Goal: Transaction & Acquisition: Purchase product/service

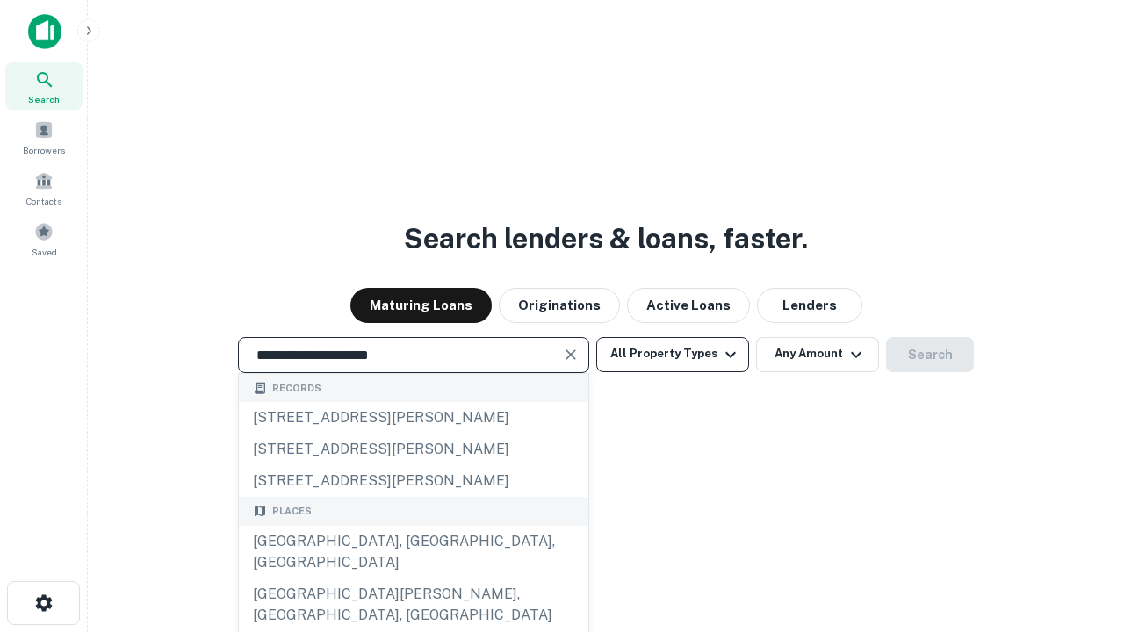
click at [413, 579] on div "[GEOGRAPHIC_DATA], [GEOGRAPHIC_DATA], [GEOGRAPHIC_DATA]" at bounding box center [413, 552] width 349 height 53
click at [673, 354] on button "All Property Types" at bounding box center [672, 354] width 153 height 35
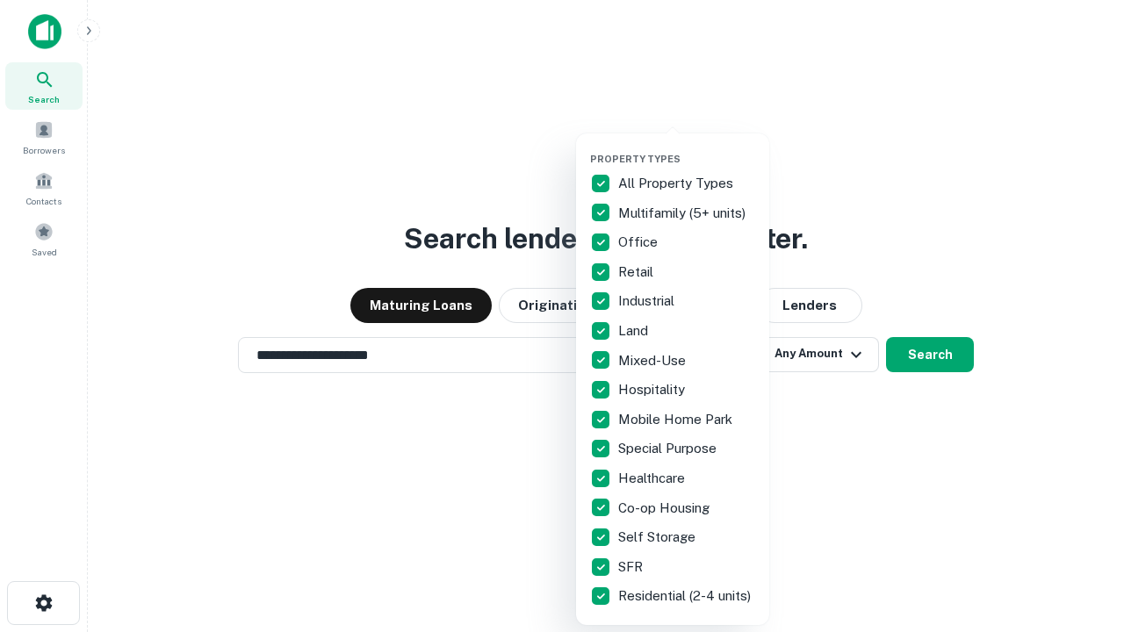
type input "**********"
click at [687, 148] on button "button" at bounding box center [686, 148] width 193 height 1
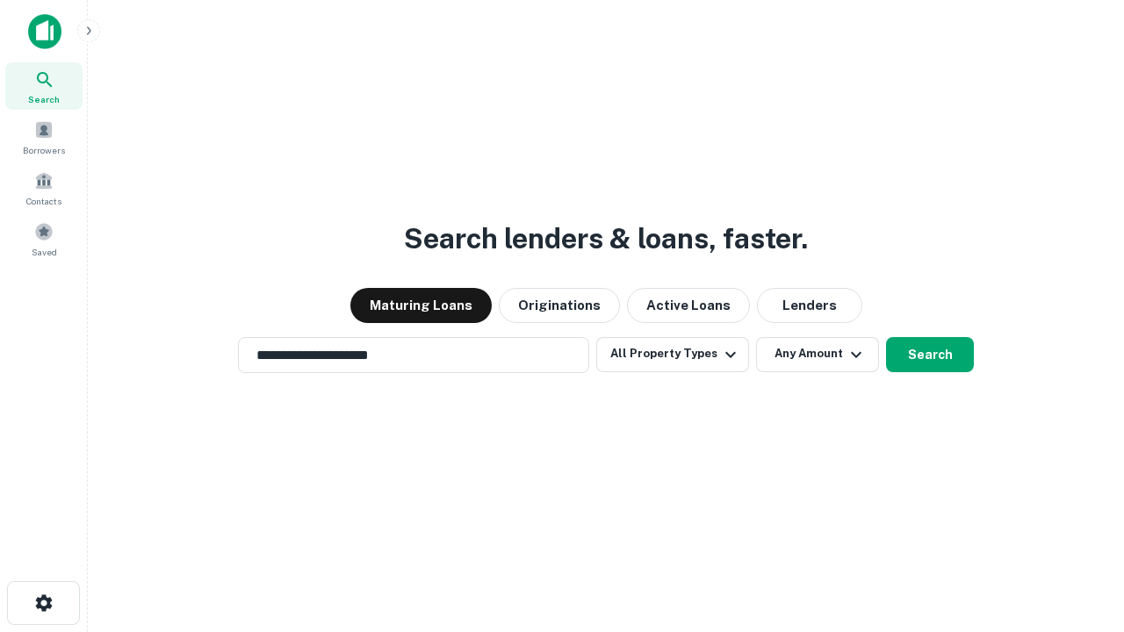
scroll to position [27, 0]
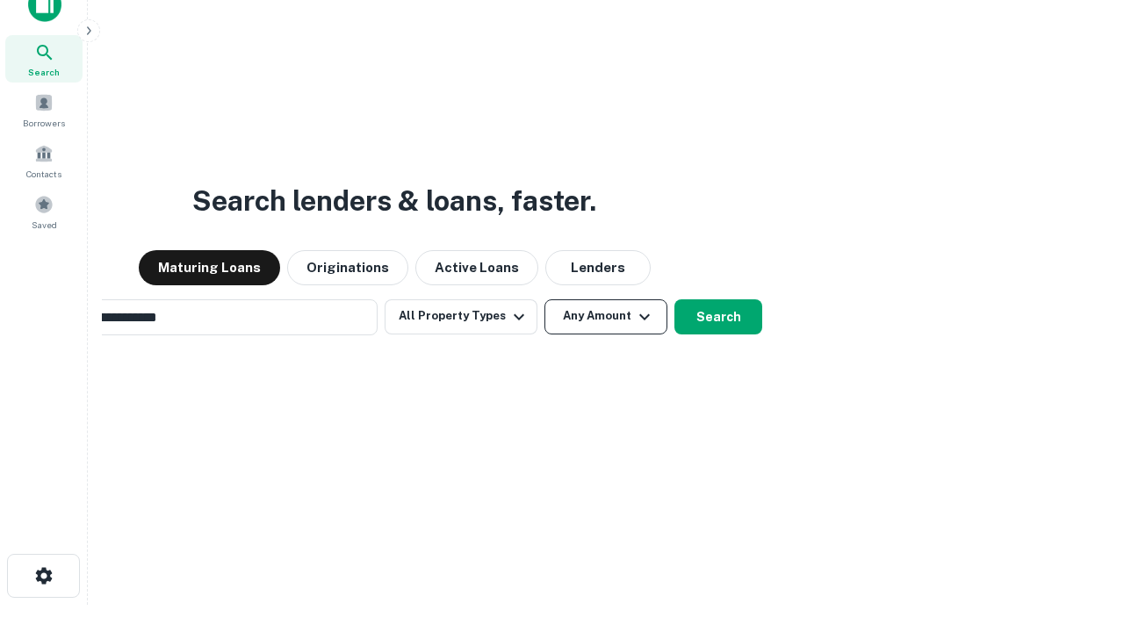
click at [544, 299] on button "Any Amount" at bounding box center [605, 316] width 123 height 35
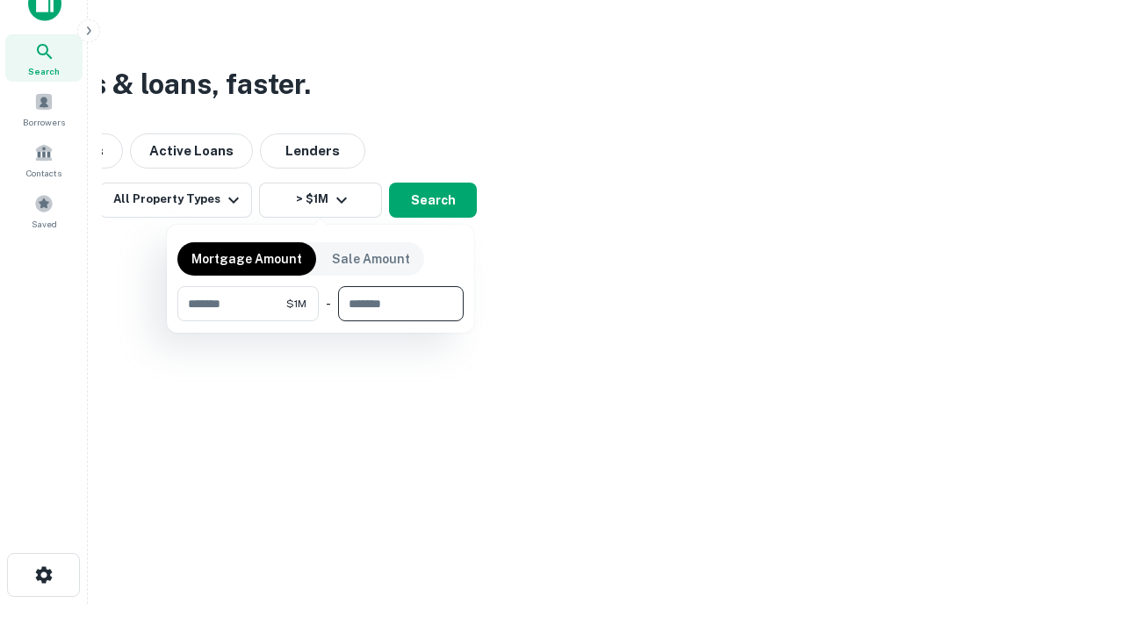
type input "*******"
click at [320, 321] on button "button" at bounding box center [320, 321] width 286 height 1
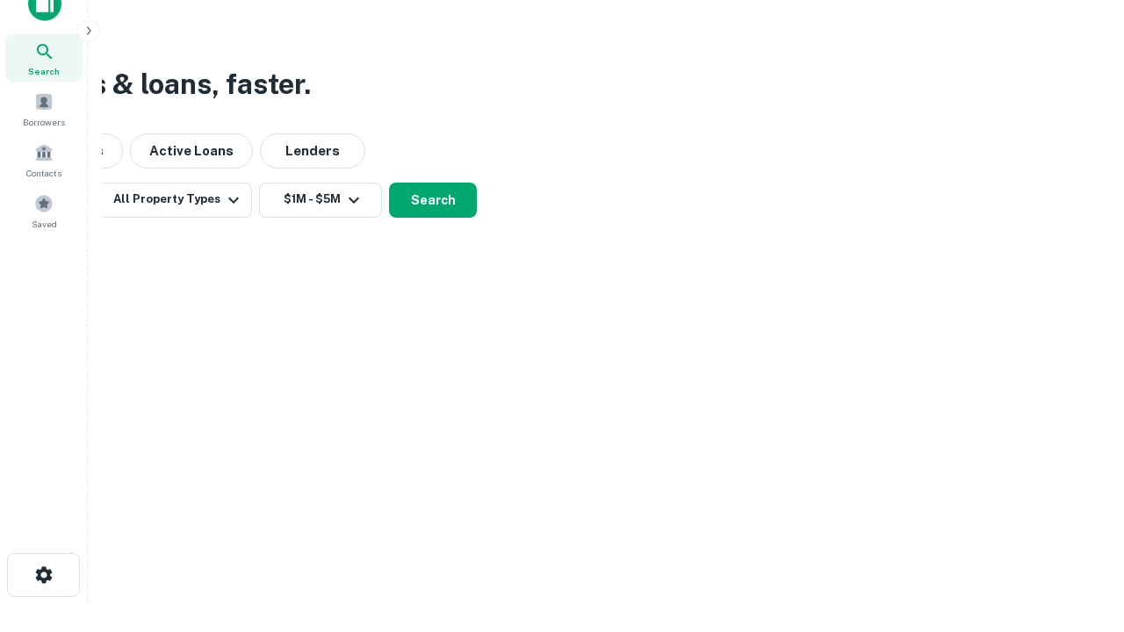
scroll to position [11, 324]
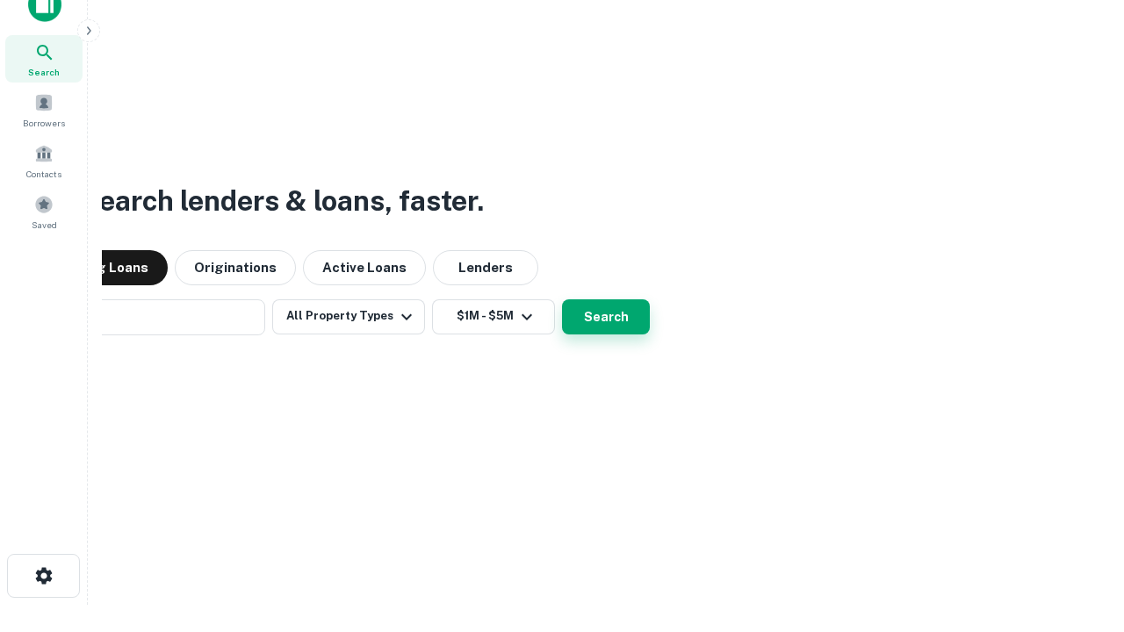
click at [562, 299] on button "Search" at bounding box center [606, 316] width 88 height 35
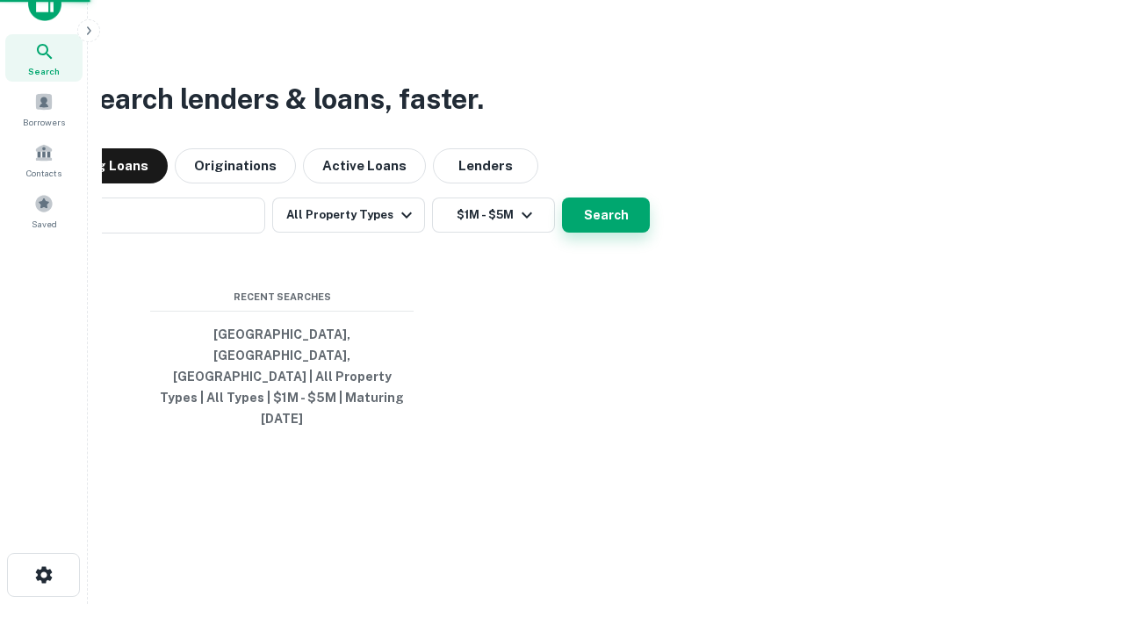
scroll to position [47, 497]
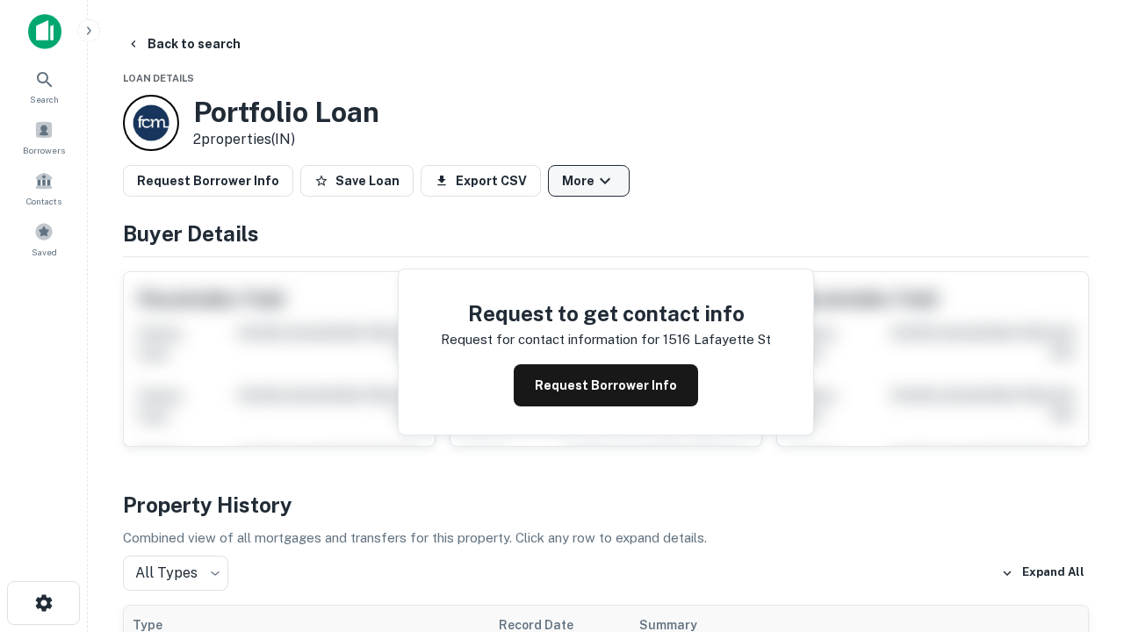
click at [588, 181] on button "More" at bounding box center [589, 181] width 82 height 32
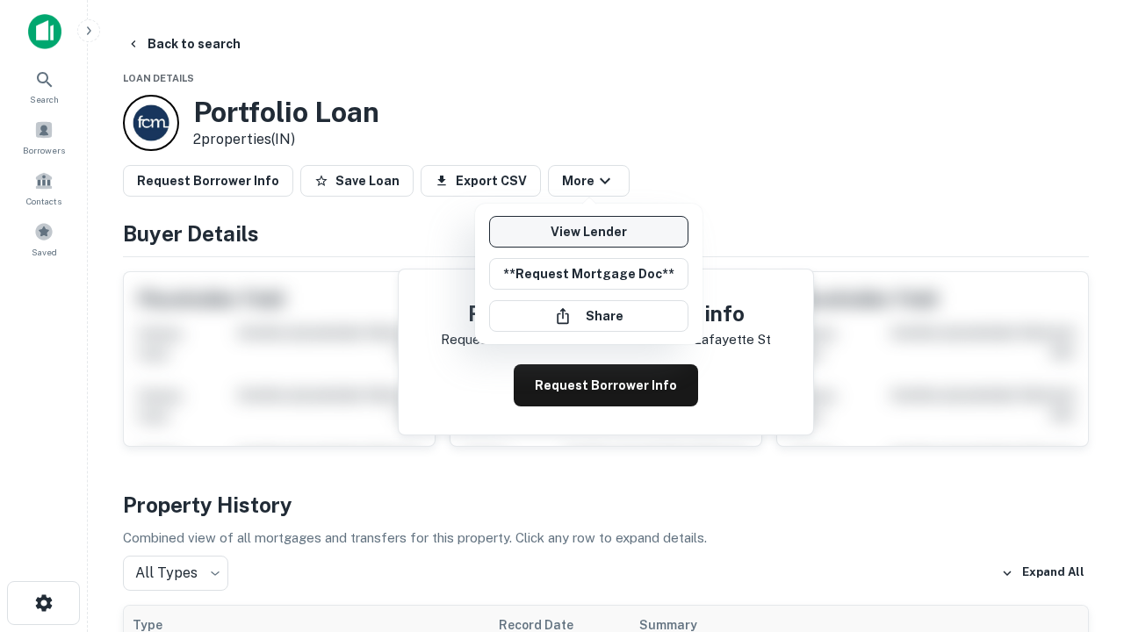
click at [588, 232] on link "View Lender" at bounding box center [588, 232] width 199 height 32
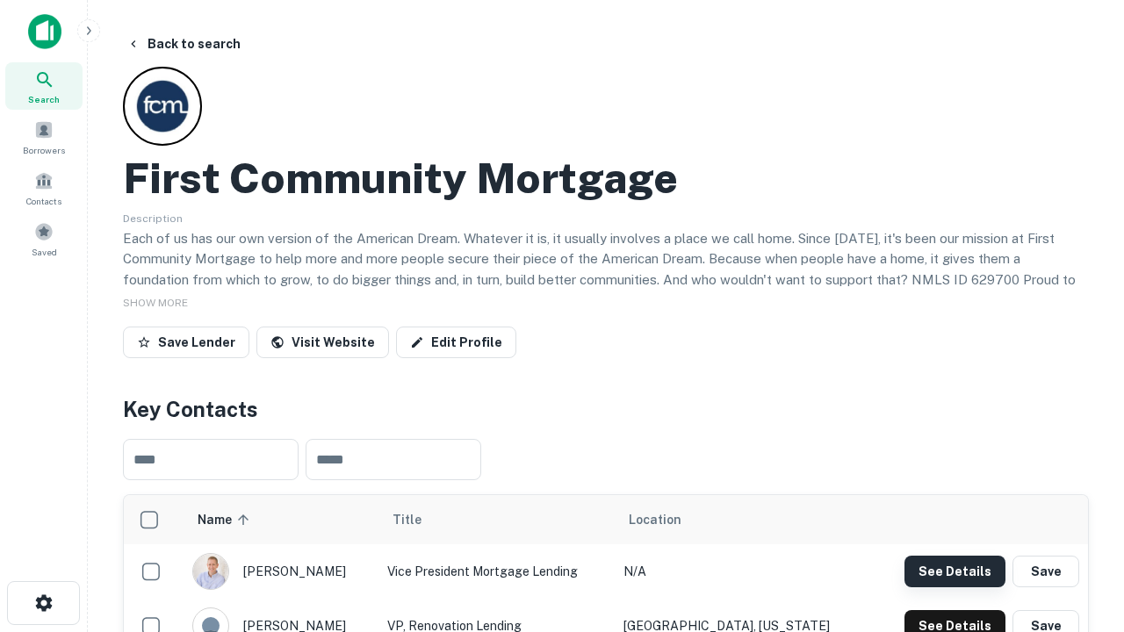
click at [954, 571] on button "See Details" at bounding box center [954, 572] width 101 height 32
